Goal: Check status

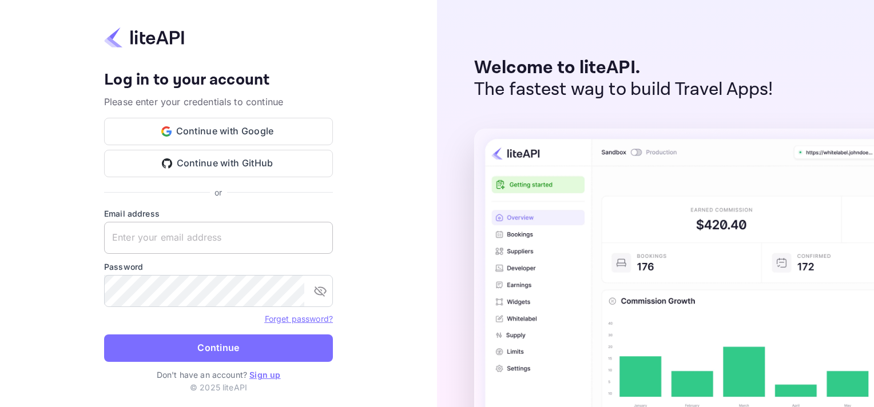
click at [191, 233] on input "text" at bounding box center [218, 238] width 229 height 32
type input "yahav@skygini.com"
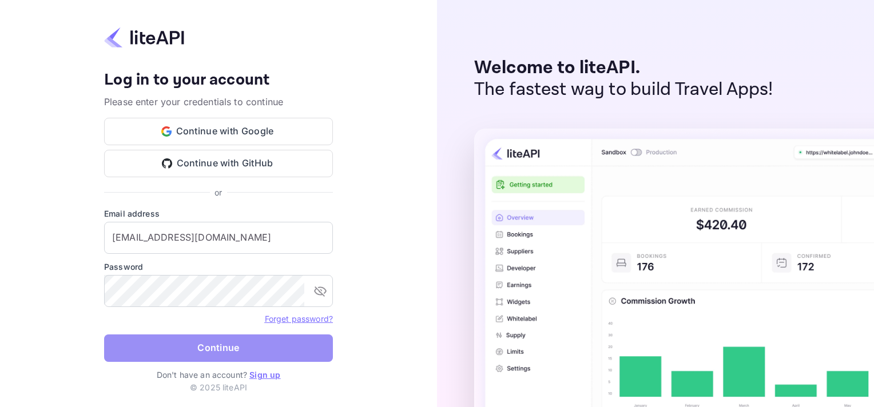
click at [162, 353] on button "Continue" at bounding box center [218, 348] width 229 height 27
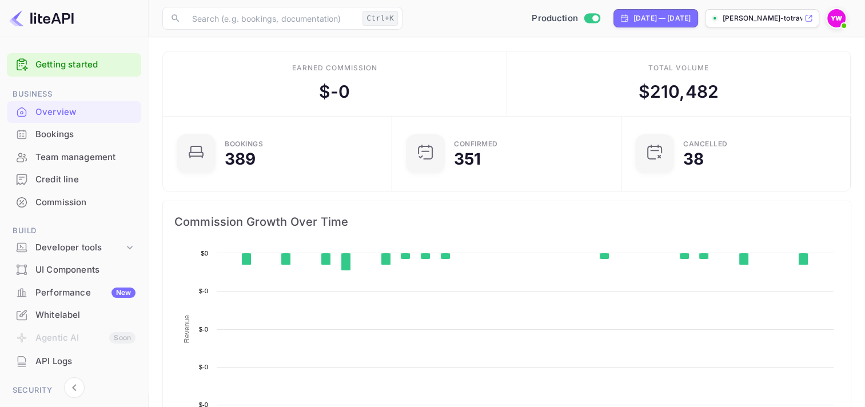
scroll to position [177, 213]
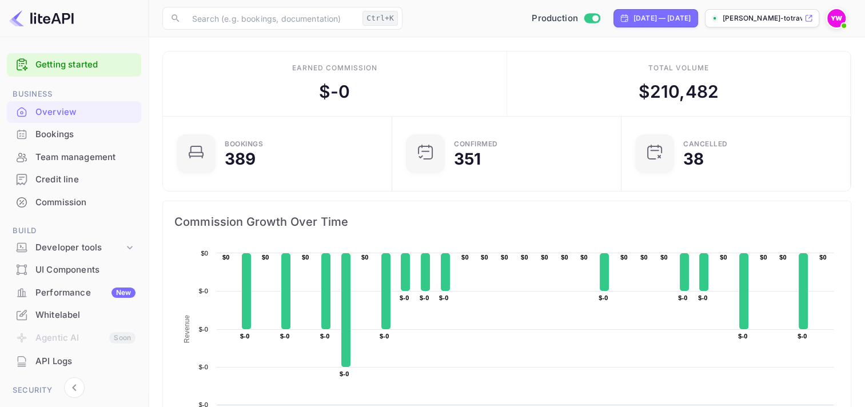
click at [59, 133] on div "Bookings" at bounding box center [85, 134] width 100 height 13
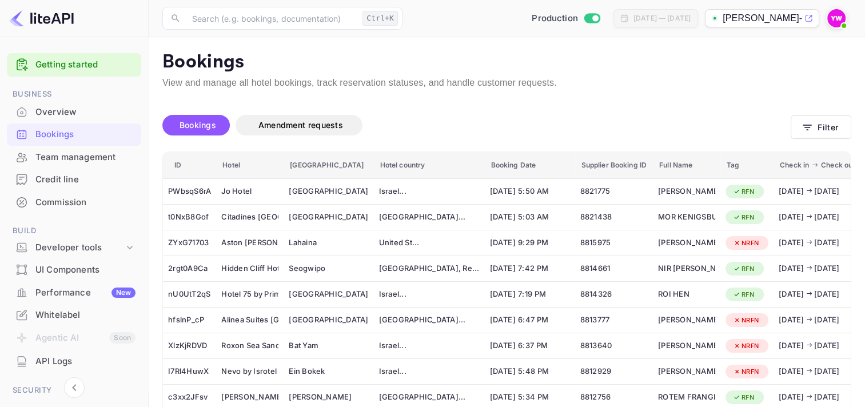
click at [49, 139] on div "Bookings" at bounding box center [85, 134] width 100 height 13
click at [835, 127] on button "Filter" at bounding box center [821, 127] width 61 height 23
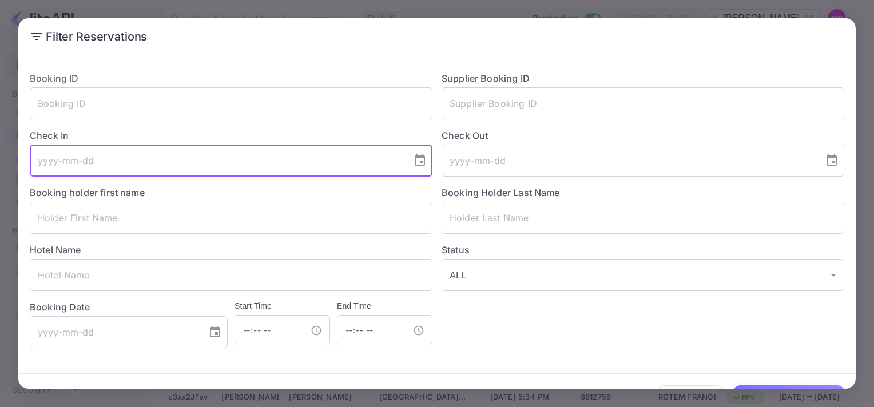
click at [106, 166] on input "tel" at bounding box center [217, 161] width 374 height 32
type input "[DATE]"
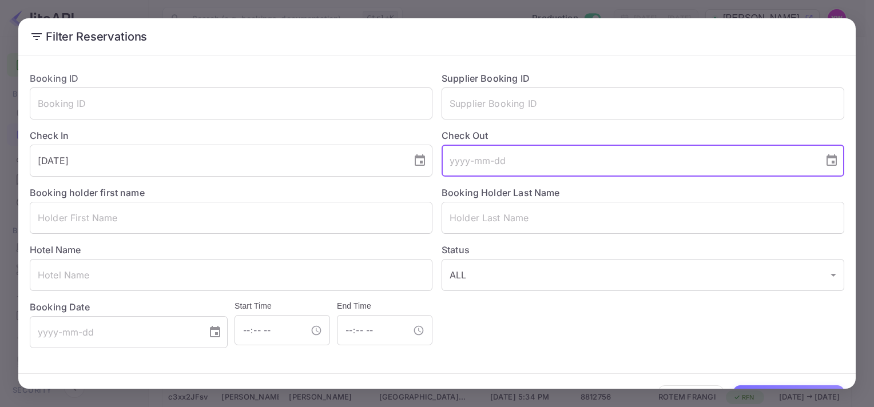
click at [448, 173] on input "tel" at bounding box center [628, 161] width 374 height 32
type input "[DATE]"
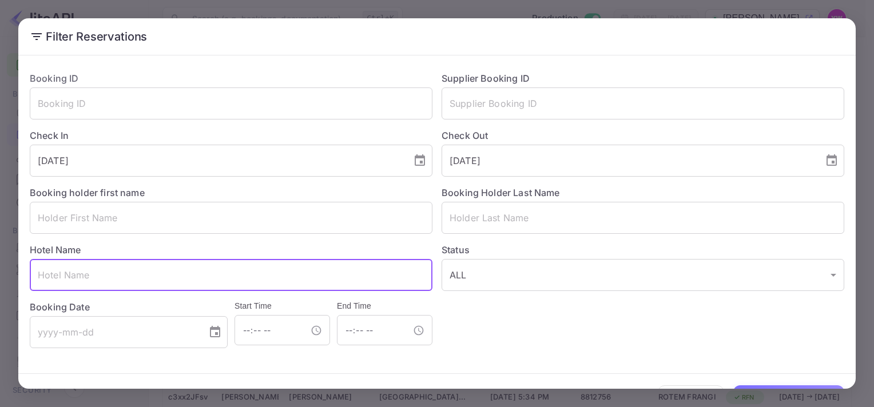
paste input "The [GEOGRAPHIC_DATA], BW Premier Collection"
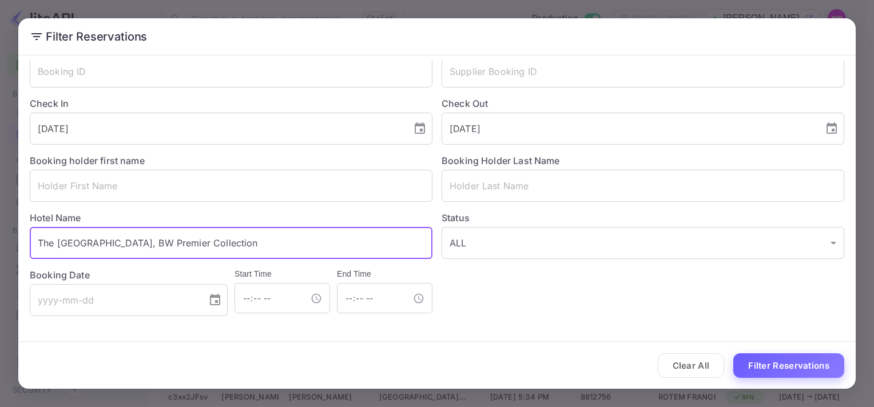
type input "The [GEOGRAPHIC_DATA], BW Premier Collection"
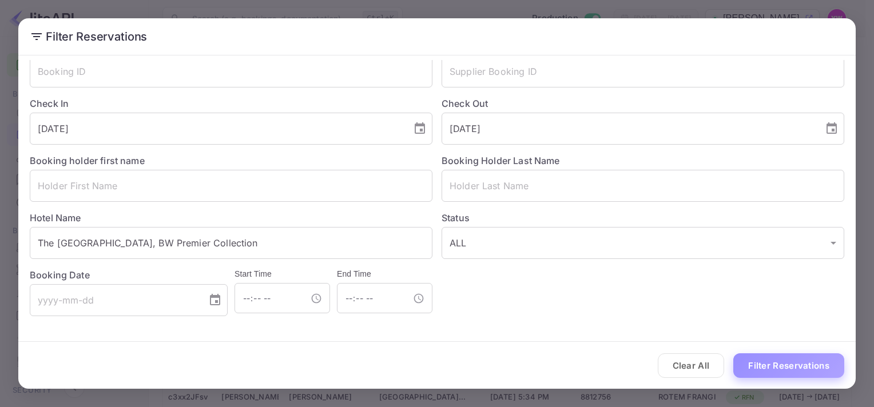
click at [747, 364] on button "Filter Reservations" at bounding box center [788, 365] width 111 height 25
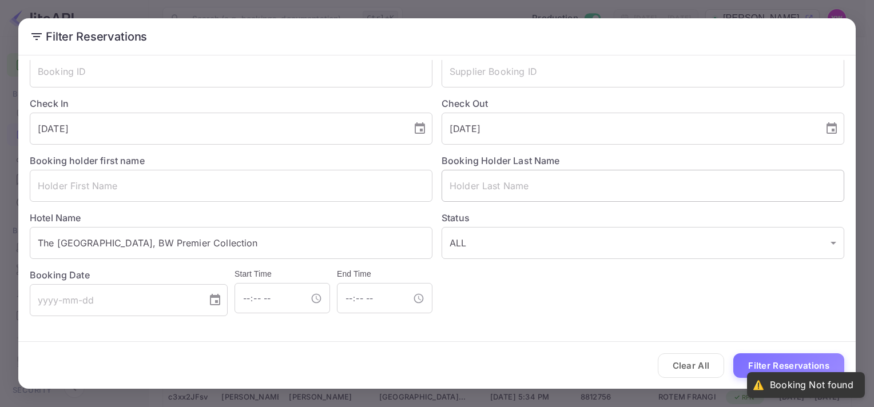
scroll to position [0, 0]
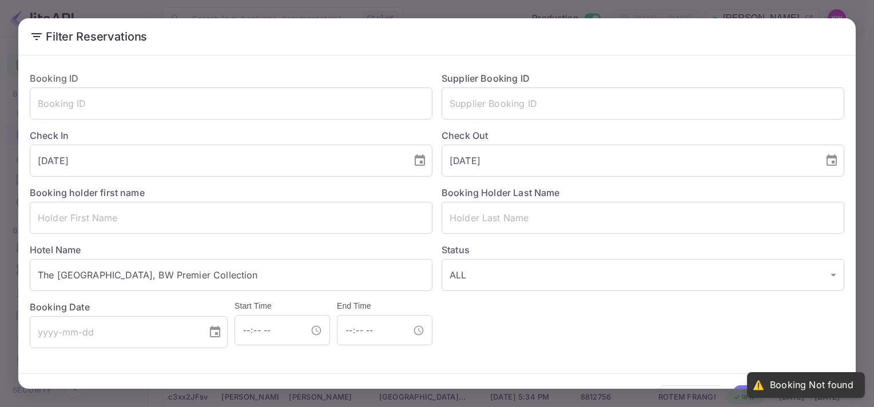
drag, startPoint x: 767, startPoint y: 384, endPoint x: 843, endPoint y: 387, distance: 76.7
click at [850, 387] on div "⚠️ Booking Not found" at bounding box center [806, 385] width 118 height 26
drag, startPoint x: 853, startPoint y: 384, endPoint x: 763, endPoint y: 389, distance: 90.5
click at [764, 389] on div "⚠️ Booking Not found" at bounding box center [806, 385] width 118 height 26
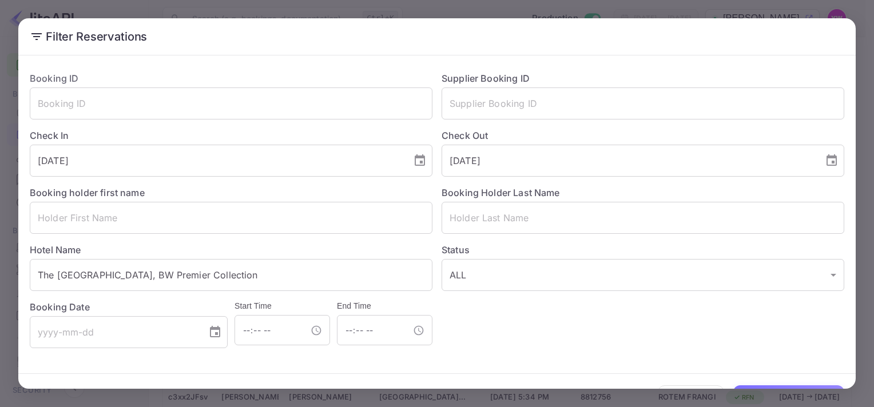
scroll to position [32, 0]
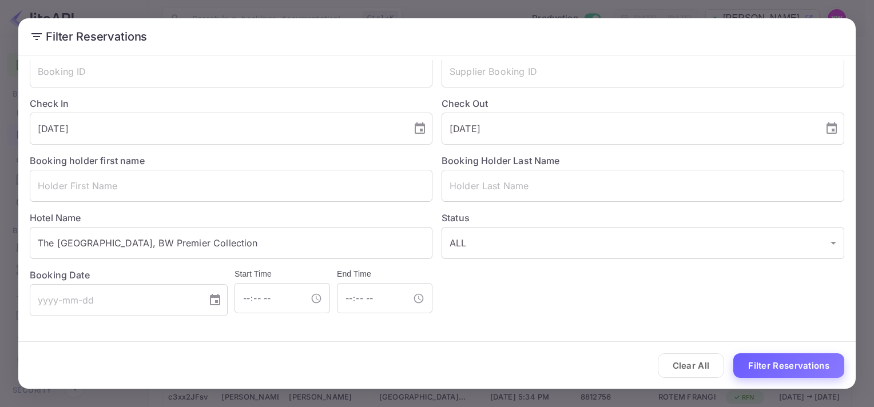
click at [782, 365] on button "Filter Reservations" at bounding box center [788, 365] width 111 height 25
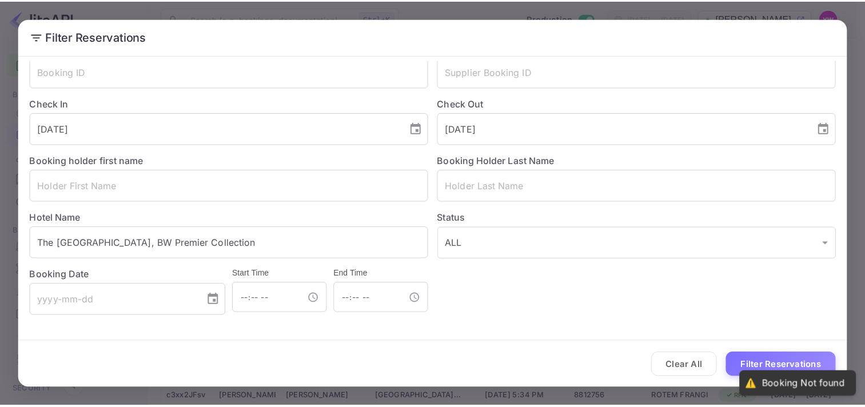
scroll to position [0, 0]
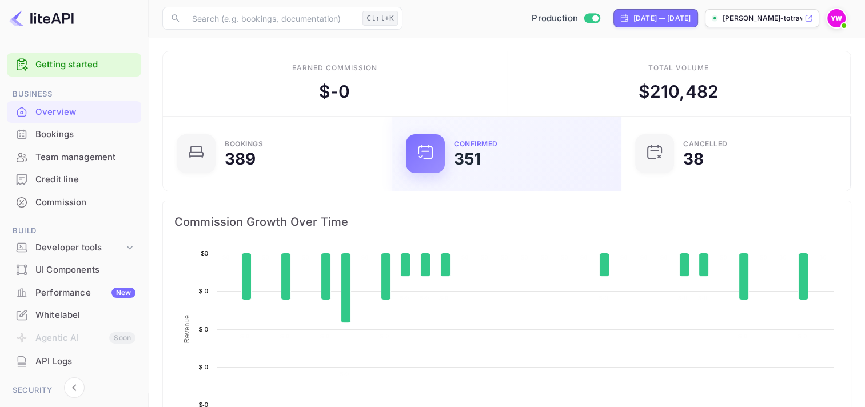
scroll to position [177, 213]
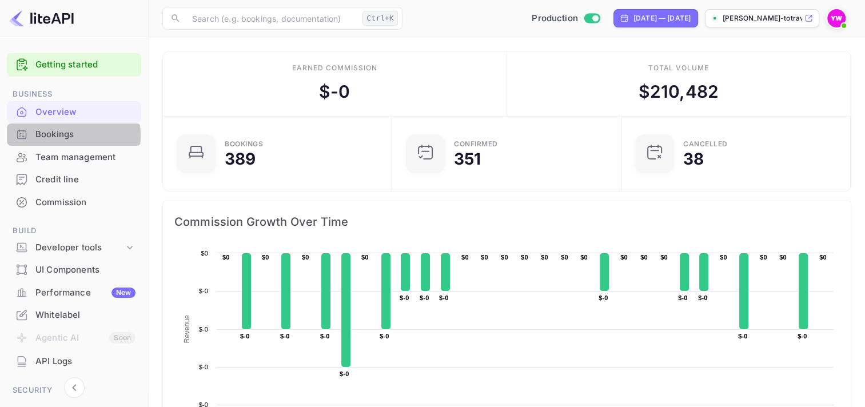
click at [58, 136] on div "Bookings" at bounding box center [85, 134] width 100 height 13
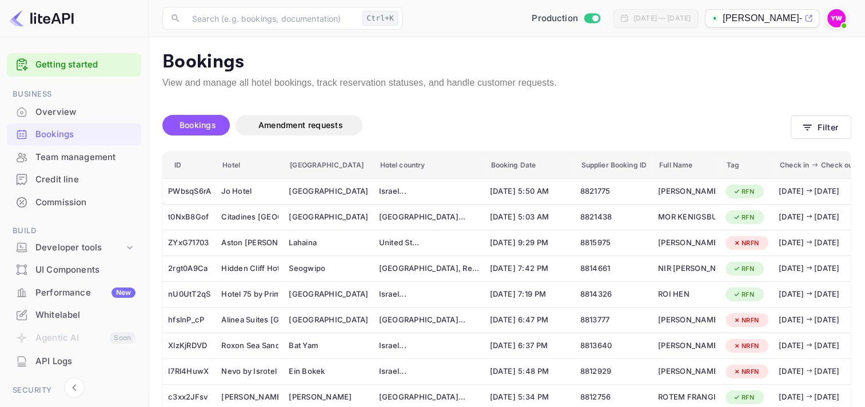
click at [60, 134] on div "Bookings" at bounding box center [85, 134] width 100 height 13
